Goal: Information Seeking & Learning: Learn about a topic

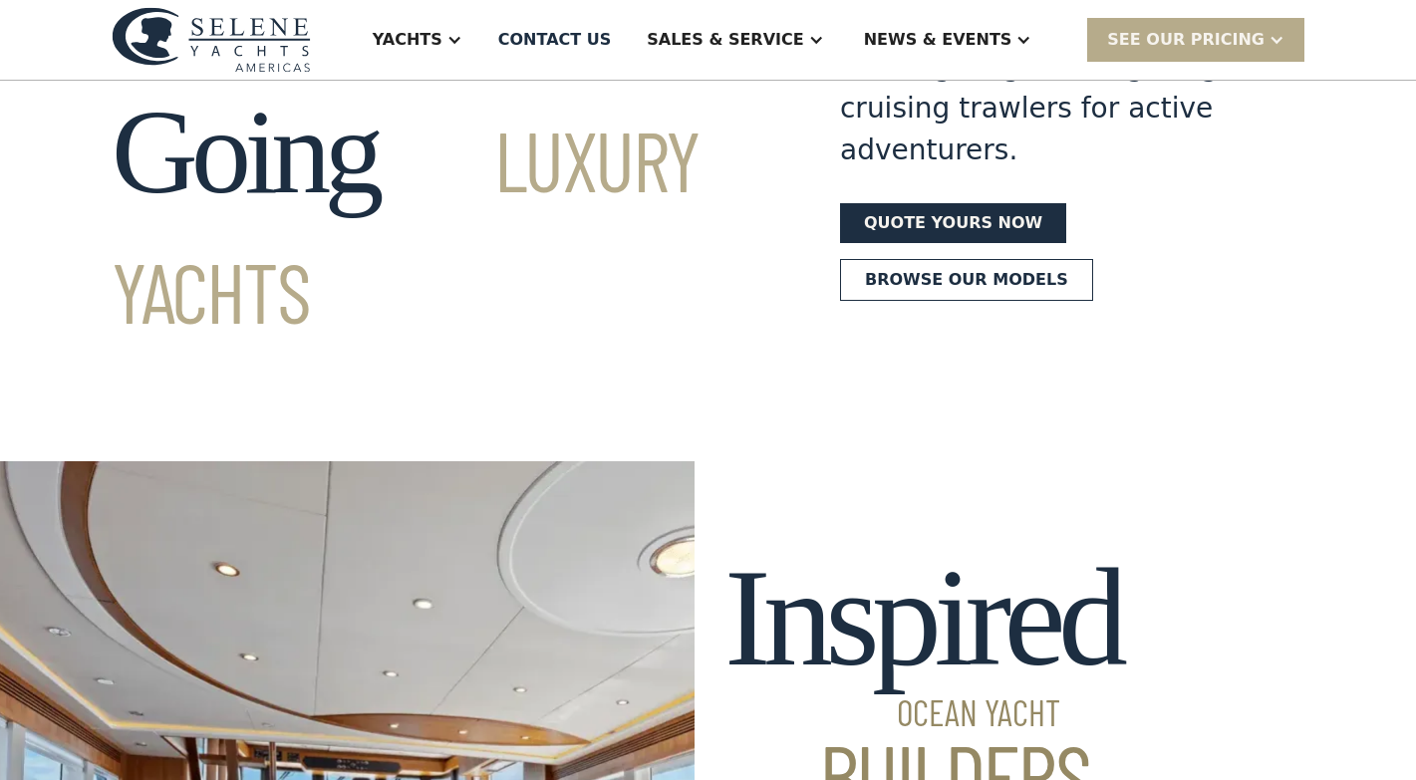
scroll to position [182, 0]
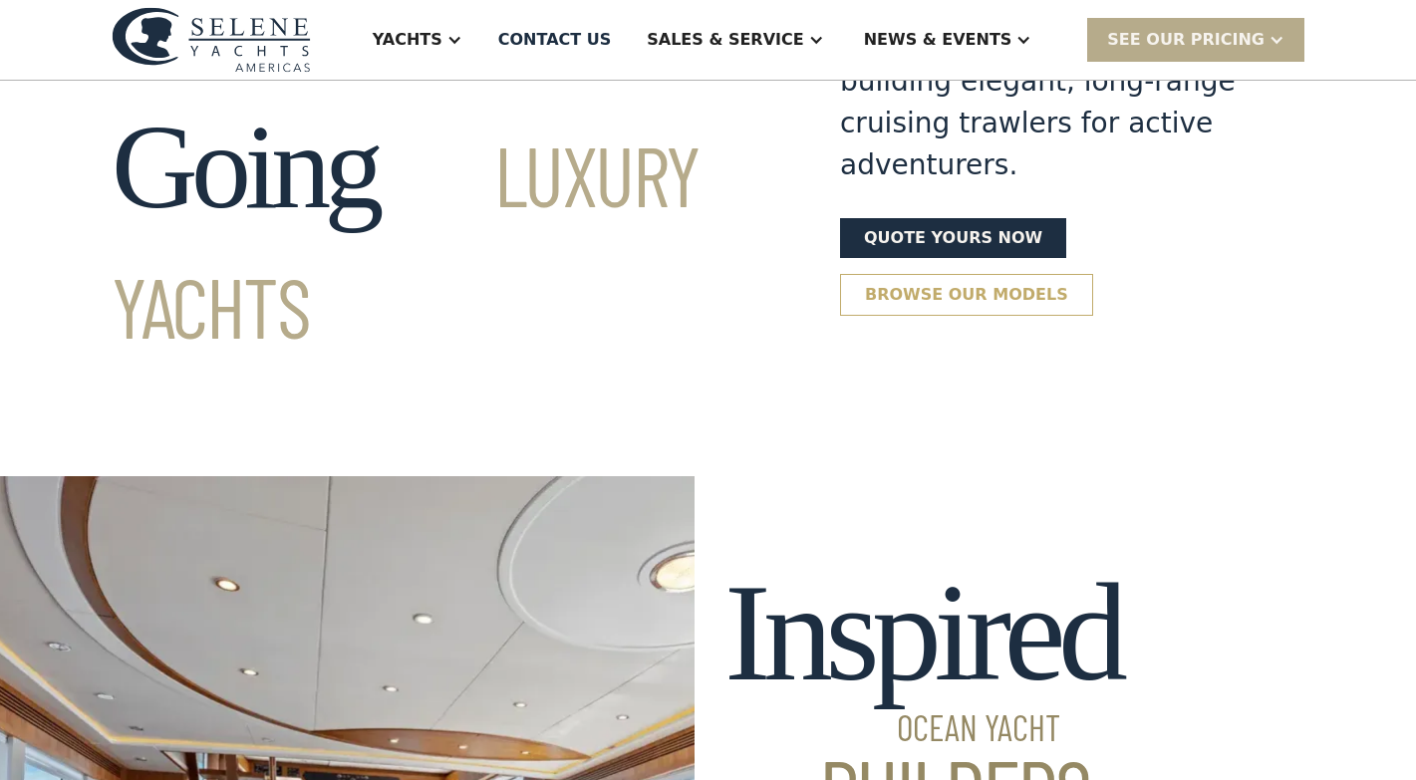
click at [946, 274] on link "Browse our models" at bounding box center [966, 295] width 253 height 42
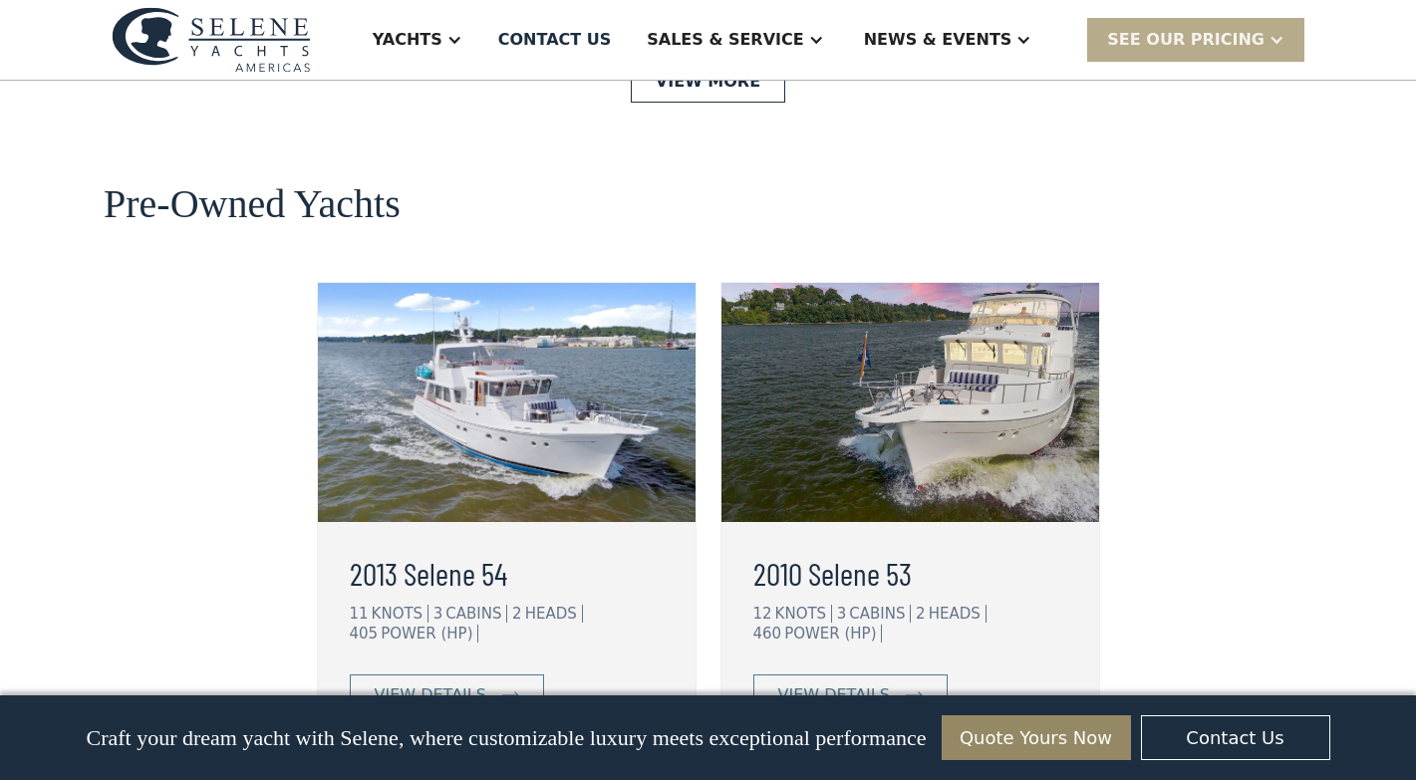
scroll to position [5024, 0]
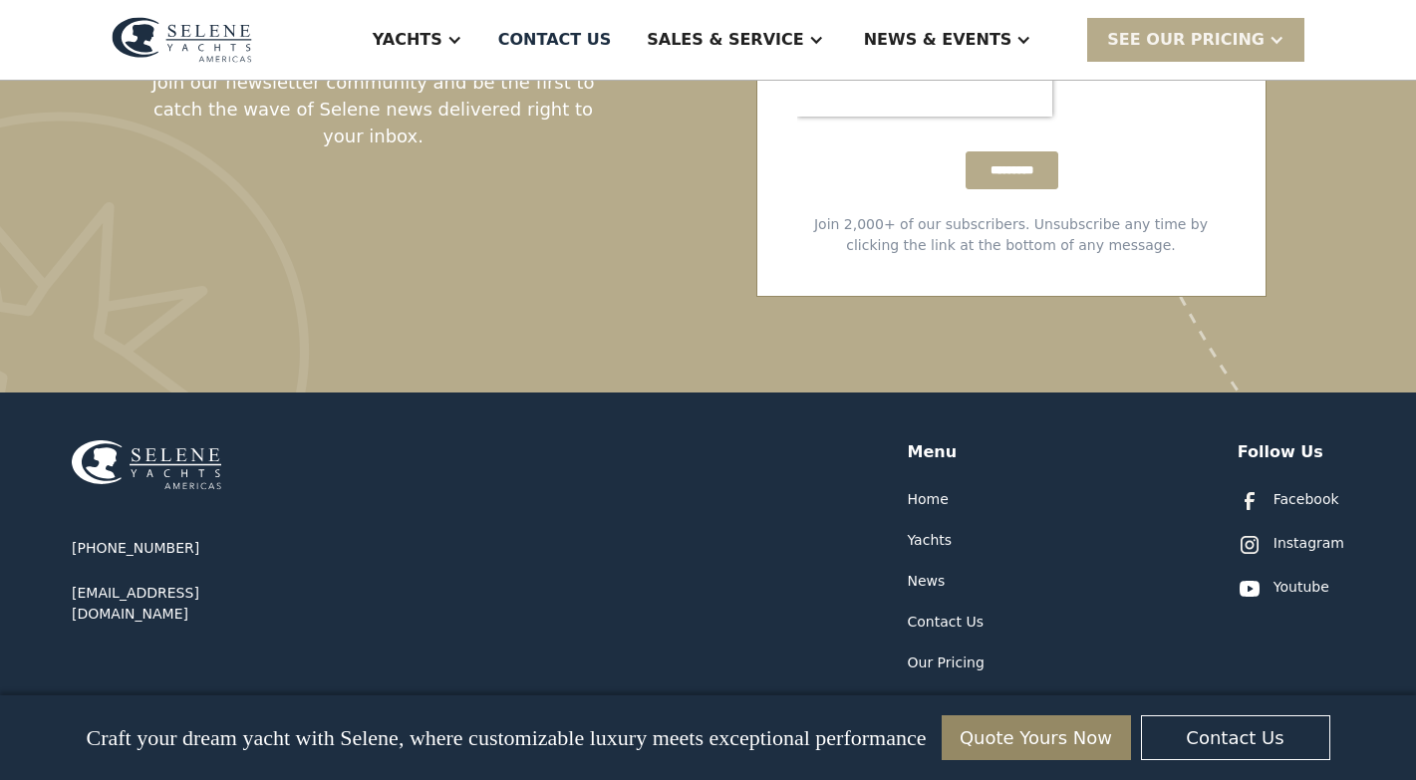
scroll to position [4122, 0]
